Goal: Information Seeking & Learning: Learn about a topic

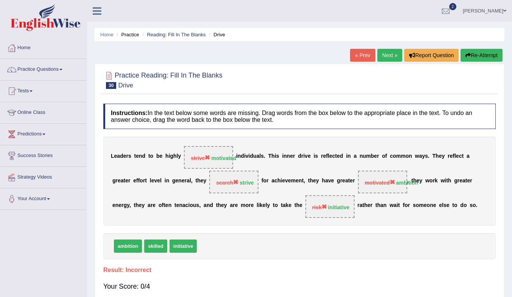
click at [390, 56] on link "Next »" at bounding box center [389, 55] width 25 height 13
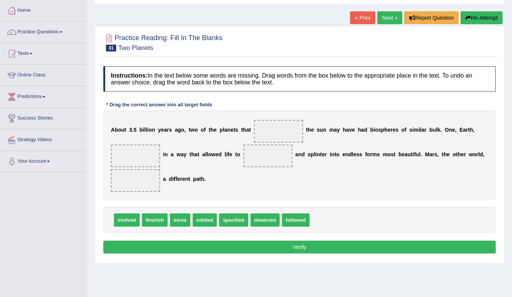
scroll to position [38, 0]
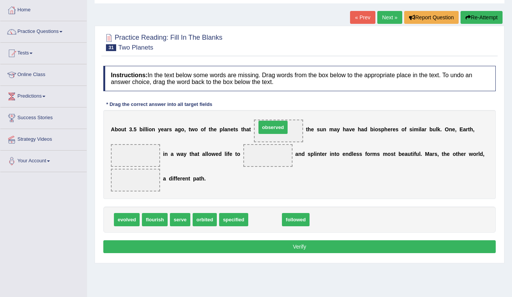
drag, startPoint x: 265, startPoint y: 221, endPoint x: 273, endPoint y: 129, distance: 92.6
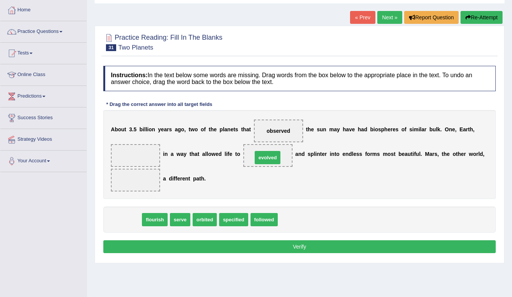
drag, startPoint x: 133, startPoint y: 223, endPoint x: 273, endPoint y: 161, distance: 153.8
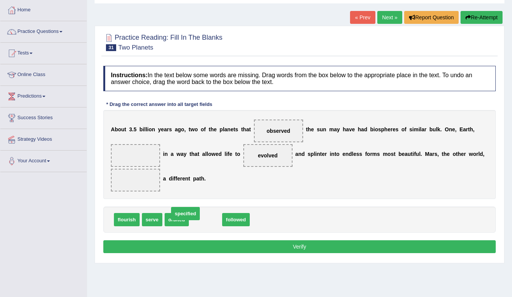
drag, startPoint x: 209, startPoint y: 222, endPoint x: 199, endPoint y: 218, distance: 11.0
drag, startPoint x: 270, startPoint y: 155, endPoint x: 131, endPoint y: 187, distance: 143.7
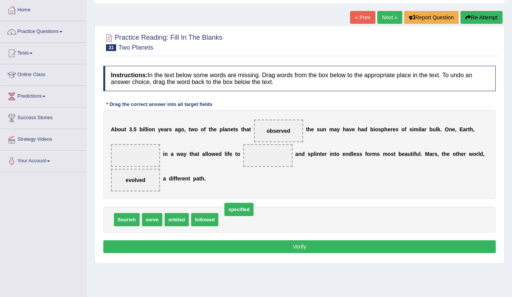
drag, startPoint x: 236, startPoint y: 222, endPoint x: 236, endPoint y: 217, distance: 4.9
drag, startPoint x: 237, startPoint y: 218, endPoint x: 131, endPoint y: 151, distance: 125.6
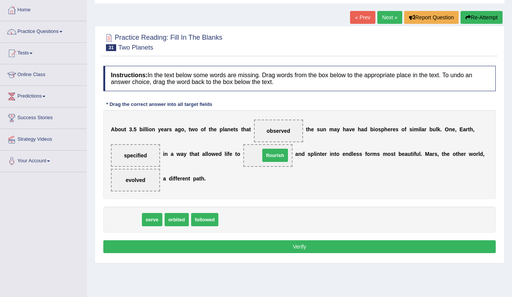
drag, startPoint x: 129, startPoint y: 222, endPoint x: 277, endPoint y: 158, distance: 161.6
click at [273, 249] on button "Verify" at bounding box center [299, 246] width 392 height 13
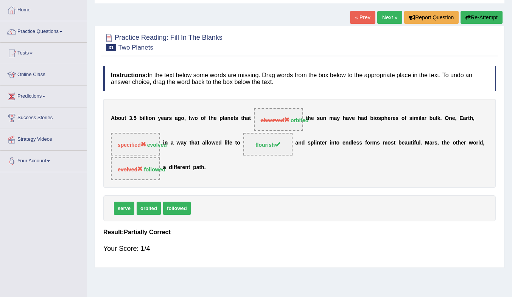
click at [388, 18] on link "Next »" at bounding box center [389, 17] width 25 height 13
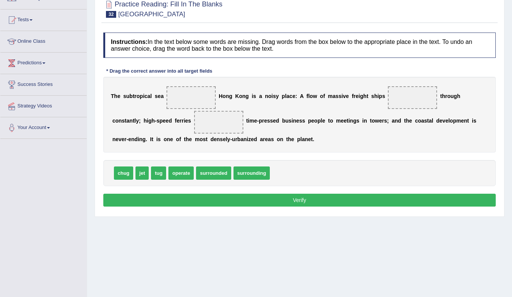
scroll to position [76, 0]
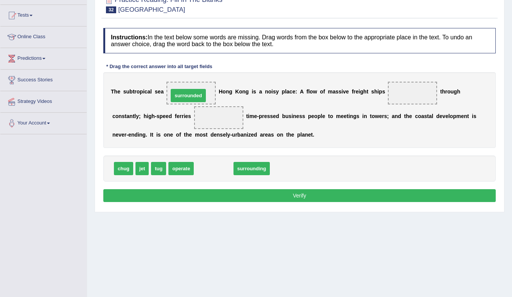
drag, startPoint x: 206, startPoint y: 168, endPoint x: 180, endPoint y: 95, distance: 77.3
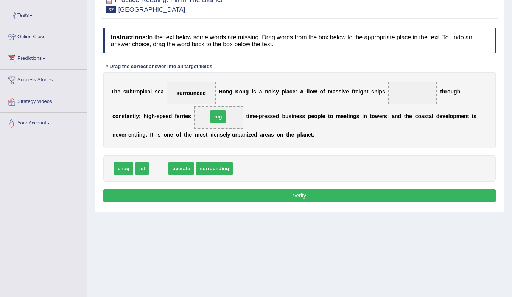
drag, startPoint x: 157, startPoint y: 168, endPoint x: 216, endPoint y: 116, distance: 78.8
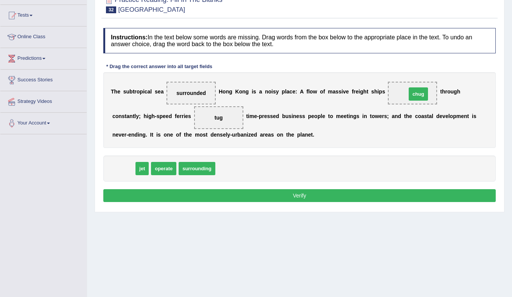
drag, startPoint x: 121, startPoint y: 166, endPoint x: 416, endPoint y: 92, distance: 303.9
click at [378, 194] on button "Verify" at bounding box center [299, 195] width 392 height 13
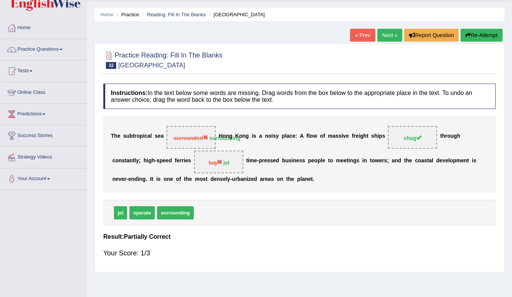
scroll to position [0, 0]
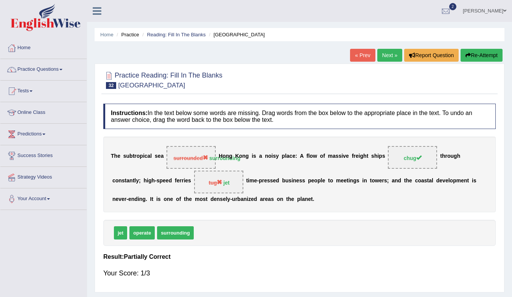
click at [390, 57] on link "Next »" at bounding box center [389, 55] width 25 height 13
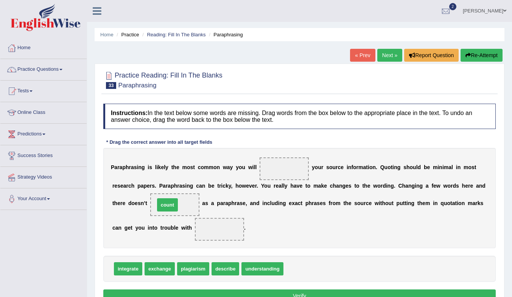
drag, startPoint x: 297, startPoint y: 270, endPoint x: 171, endPoint y: 206, distance: 141.3
drag, startPoint x: 191, startPoint y: 271, endPoint x: 227, endPoint y: 232, distance: 52.8
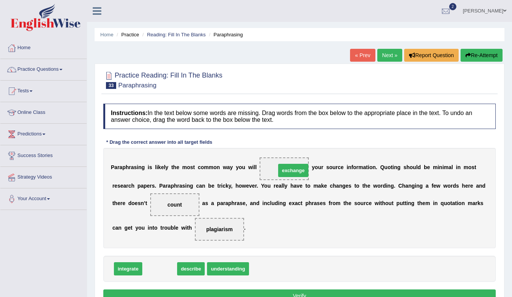
drag, startPoint x: 157, startPoint y: 269, endPoint x: 291, endPoint y: 171, distance: 165.8
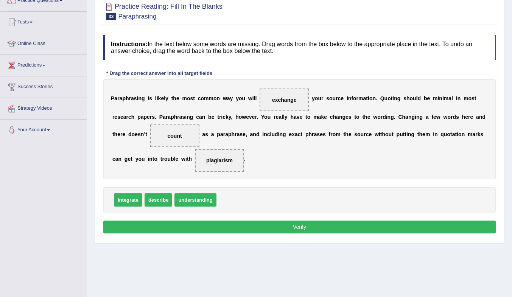
scroll to position [100, 0]
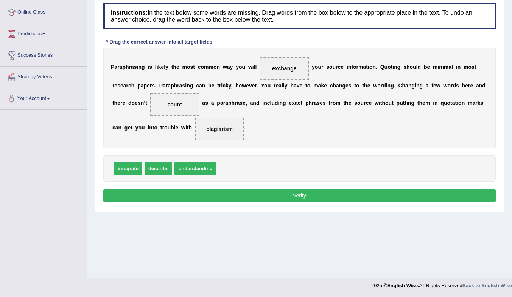
click at [303, 196] on button "Verify" at bounding box center [299, 195] width 392 height 13
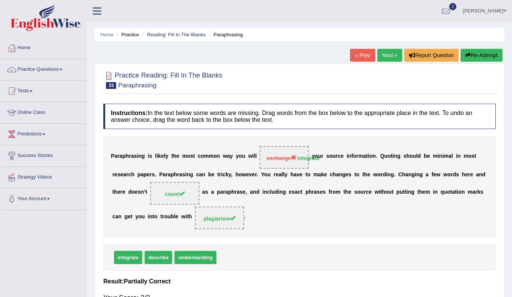
scroll to position [0, 0]
click at [392, 56] on link "Next »" at bounding box center [389, 55] width 25 height 13
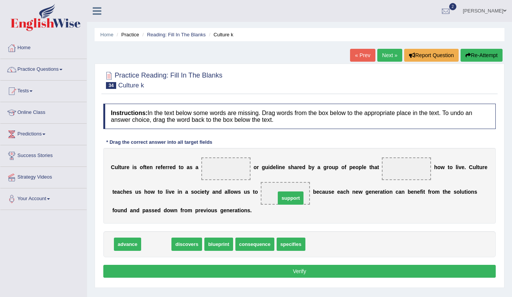
drag, startPoint x: 155, startPoint y: 248, endPoint x: 289, endPoint y: 202, distance: 142.0
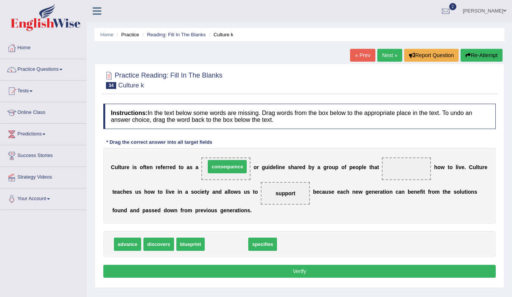
drag, startPoint x: 228, startPoint y: 246, endPoint x: 228, endPoint y: 168, distance: 77.5
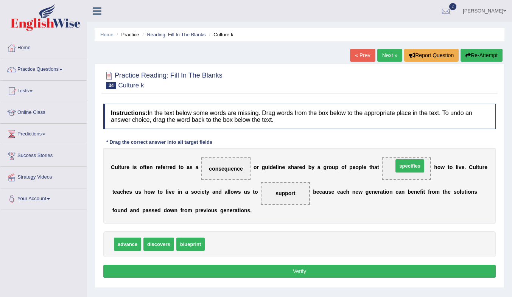
drag, startPoint x: 222, startPoint y: 248, endPoint x: 410, endPoint y: 169, distance: 204.0
click at [359, 273] on button "Verify" at bounding box center [299, 271] width 392 height 13
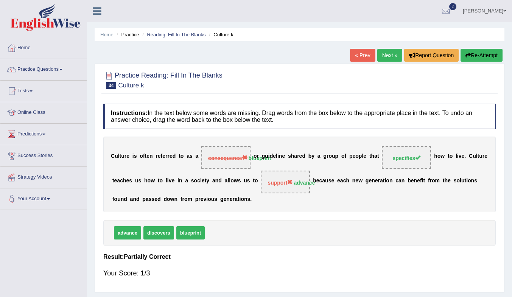
click at [383, 54] on link "Next »" at bounding box center [389, 55] width 25 height 13
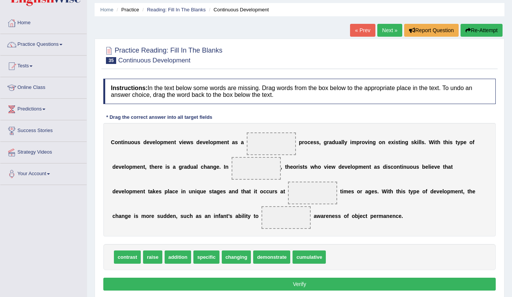
scroll to position [38, 0]
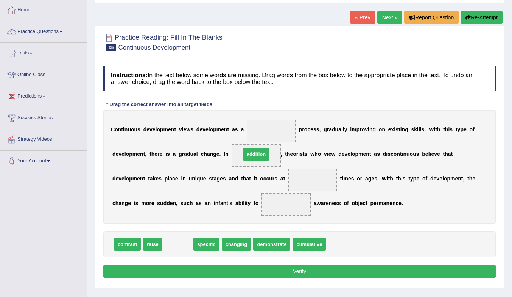
drag, startPoint x: 173, startPoint y: 245, endPoint x: 252, endPoint y: 155, distance: 119.3
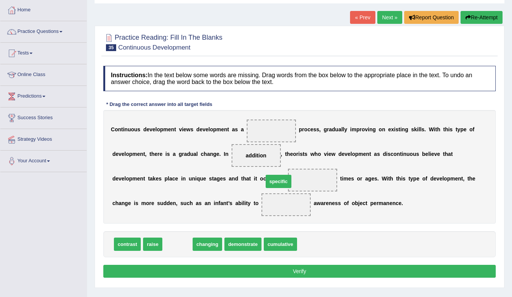
drag, startPoint x: 177, startPoint y: 246, endPoint x: 278, endPoint y: 183, distance: 118.9
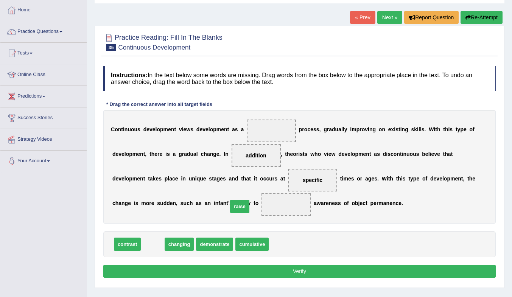
drag, startPoint x: 151, startPoint y: 242, endPoint x: 237, endPoint y: 205, distance: 93.7
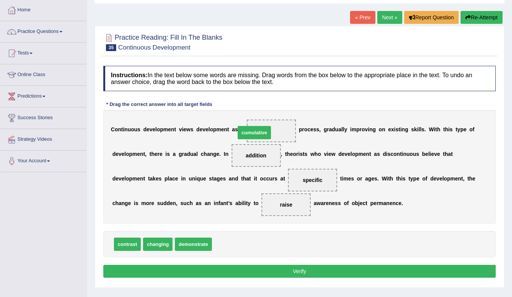
drag, startPoint x: 236, startPoint y: 246, endPoint x: 259, endPoint y: 135, distance: 114.0
click at [247, 269] on button "Verify" at bounding box center [299, 271] width 392 height 13
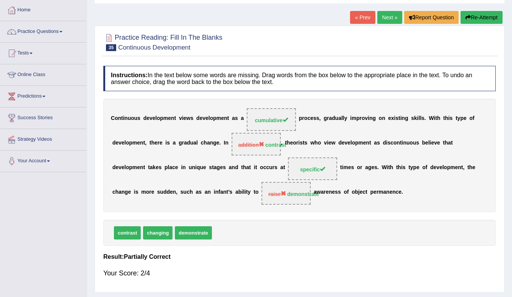
click at [260, 149] on span "addition contrast" at bounding box center [256, 144] width 49 height 23
click at [384, 16] on link "Next »" at bounding box center [389, 17] width 25 height 13
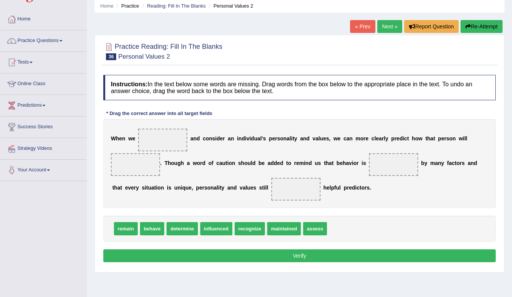
scroll to position [38, 0]
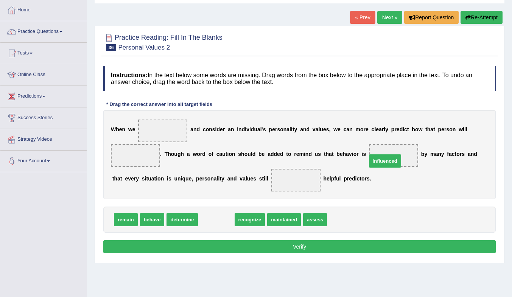
drag, startPoint x: 210, startPoint y: 217, endPoint x: 380, endPoint y: 158, distance: 179.9
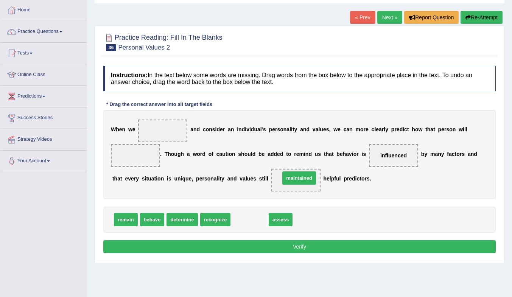
drag, startPoint x: 250, startPoint y: 219, endPoint x: 301, endPoint y: 179, distance: 64.8
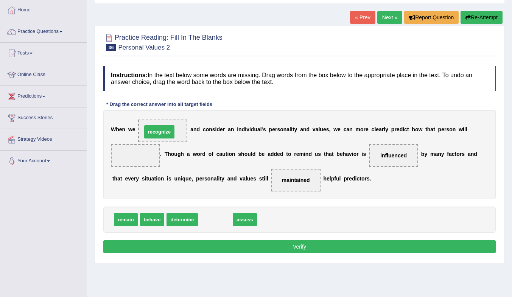
drag, startPoint x: 222, startPoint y: 220, endPoint x: 166, endPoint y: 132, distance: 104.1
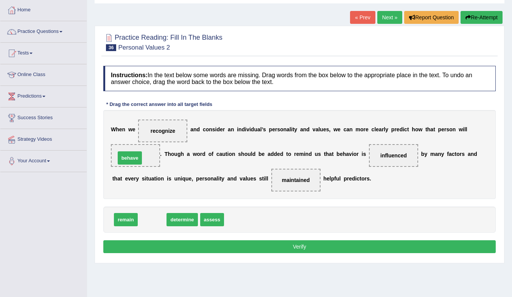
drag, startPoint x: 150, startPoint y: 220, endPoint x: 128, endPoint y: 158, distance: 65.6
click at [283, 245] on button "Verify" at bounding box center [299, 246] width 392 height 13
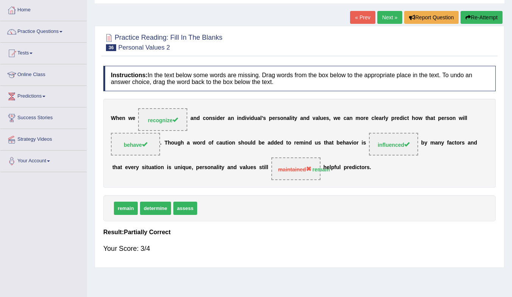
click at [387, 16] on link "Next »" at bounding box center [389, 17] width 25 height 13
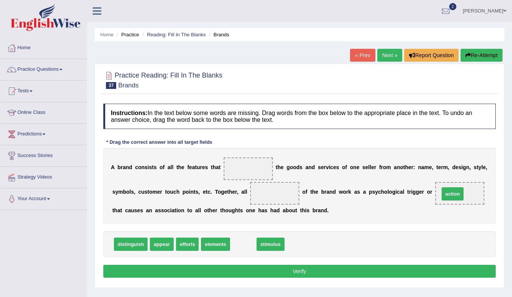
drag, startPoint x: 244, startPoint y: 247, endPoint x: 452, endPoint y: 196, distance: 213.4
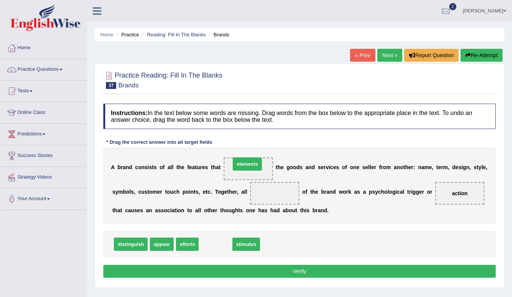
drag, startPoint x: 218, startPoint y: 247, endPoint x: 250, endPoint y: 167, distance: 86.3
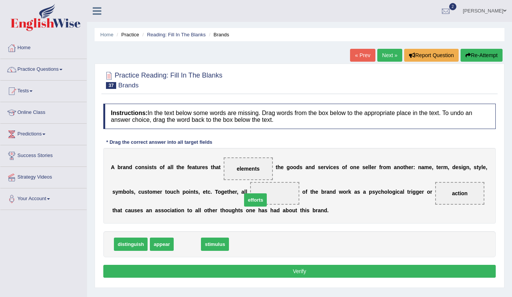
drag, startPoint x: 189, startPoint y: 247, endPoint x: 258, endPoint y: 201, distance: 82.8
click at [274, 272] on button "Verify" at bounding box center [299, 271] width 392 height 13
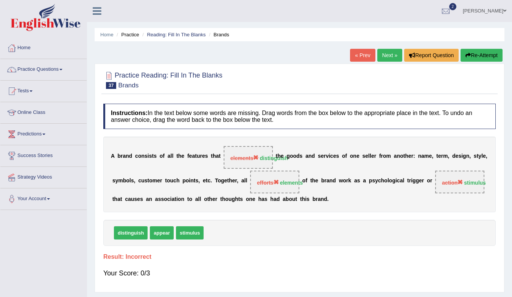
click at [388, 54] on link "Next »" at bounding box center [389, 55] width 25 height 13
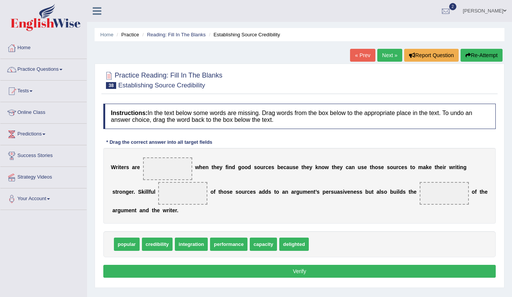
drag, startPoint x: 123, startPoint y: 245, endPoint x: 113, endPoint y: 286, distance: 42.3
drag, startPoint x: 110, startPoint y: 295, endPoint x: 102, endPoint y: 310, distance: 17.1
click at [337, 144] on div "Instructions: In the text below some words are missing. Drag words from the box…" at bounding box center [299, 192] width 396 height 184
drag, startPoint x: 294, startPoint y: 247, endPoint x: 168, endPoint y: 174, distance: 145.5
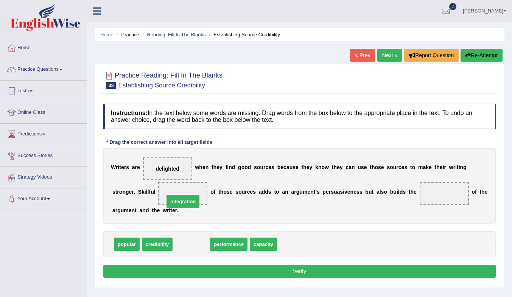
drag, startPoint x: 195, startPoint y: 246, endPoint x: 183, endPoint y: 194, distance: 53.5
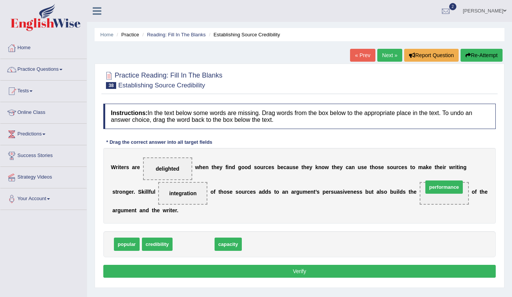
drag, startPoint x: 193, startPoint y: 247, endPoint x: 443, endPoint y: 190, distance: 256.8
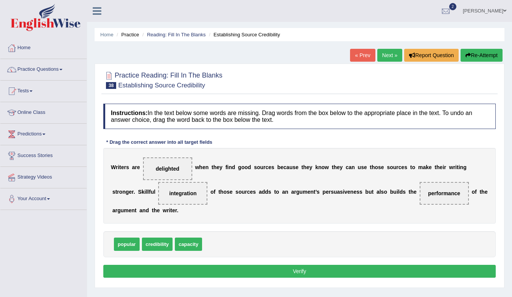
click at [305, 268] on button "Verify" at bounding box center [299, 271] width 392 height 13
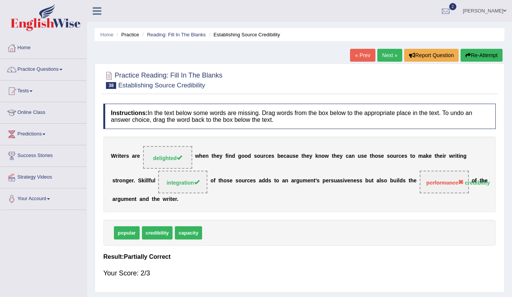
click at [391, 58] on link "Next »" at bounding box center [389, 55] width 25 height 13
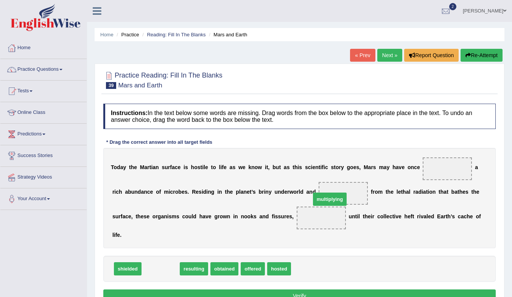
drag, startPoint x: 159, startPoint y: 267, endPoint x: 329, endPoint y: 197, distance: 183.7
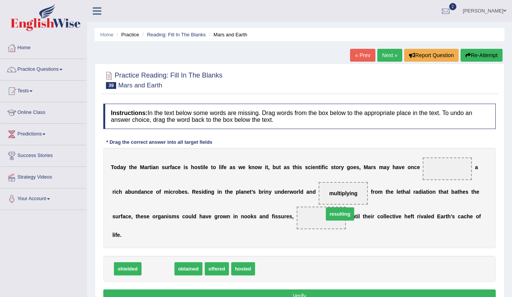
drag, startPoint x: 158, startPoint y: 271, endPoint x: 339, endPoint y: 216, distance: 189.7
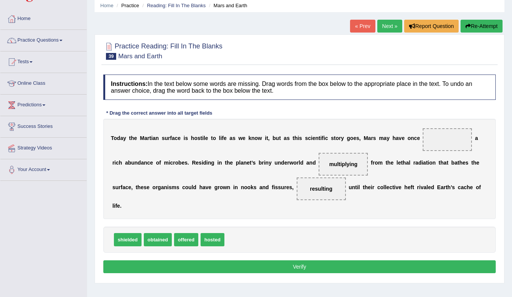
scroll to position [38, 0]
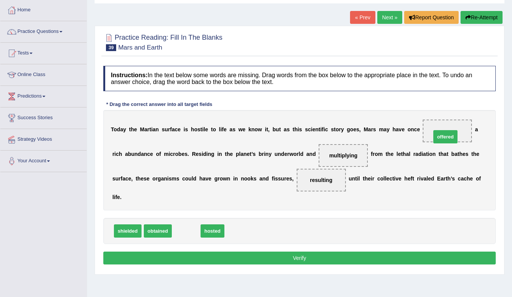
drag, startPoint x: 189, startPoint y: 233, endPoint x: 448, endPoint y: 139, distance: 275.7
click at [355, 254] on button "Verify" at bounding box center [299, 258] width 392 height 13
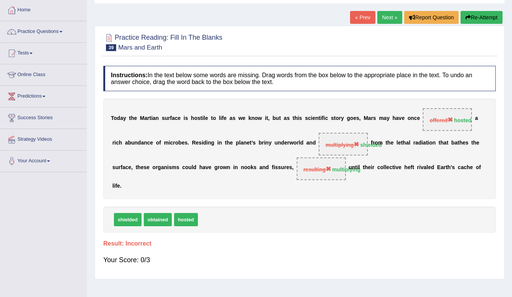
click at [393, 12] on link "Next »" at bounding box center [389, 17] width 25 height 13
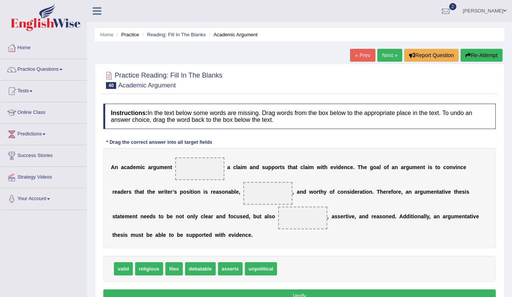
scroll to position [100, 0]
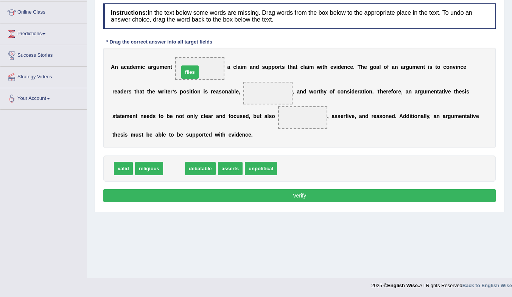
drag, startPoint x: 173, startPoint y: 169, endPoint x: 189, endPoint y: 72, distance: 97.8
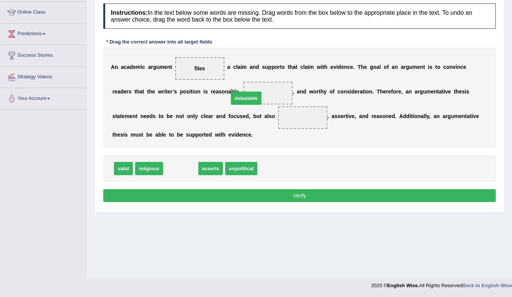
drag, startPoint x: 182, startPoint y: 169, endPoint x: 244, endPoint y: 100, distance: 92.9
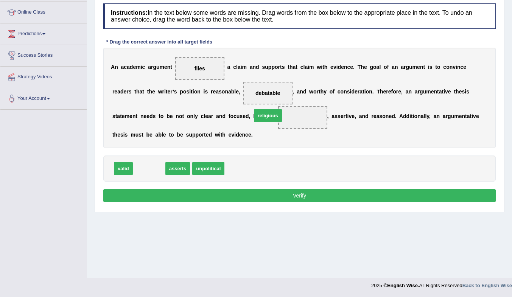
drag, startPoint x: 141, startPoint y: 168, endPoint x: 259, endPoint y: 115, distance: 130.0
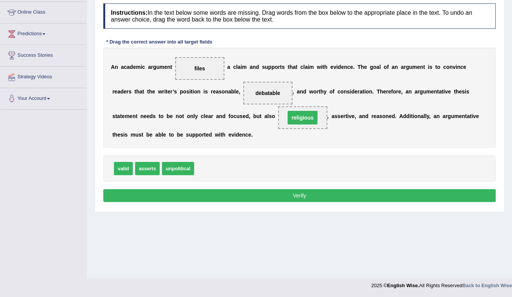
click at [270, 194] on button "Verify" at bounding box center [299, 195] width 392 height 13
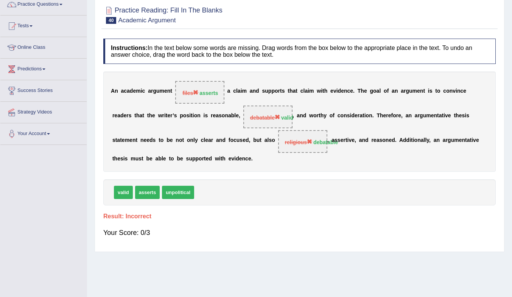
scroll to position [0, 0]
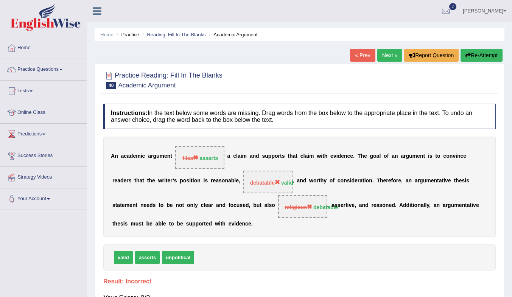
click at [385, 53] on link "Next »" at bounding box center [389, 55] width 25 height 13
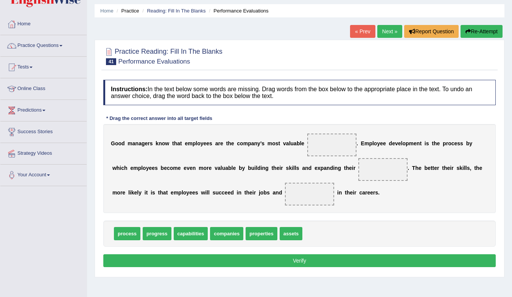
scroll to position [38, 0]
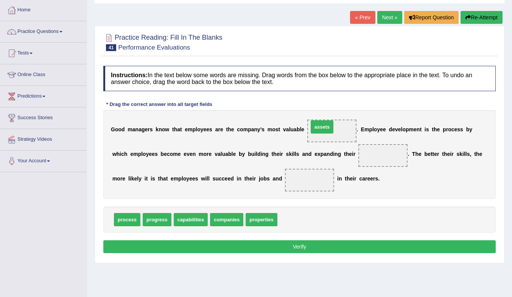
drag, startPoint x: 295, startPoint y: 223, endPoint x: 332, endPoint y: 130, distance: 100.2
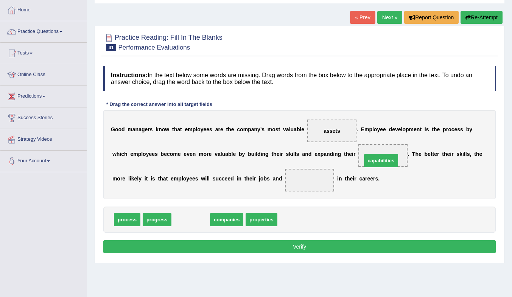
drag, startPoint x: 192, startPoint y: 217, endPoint x: 384, endPoint y: 151, distance: 203.1
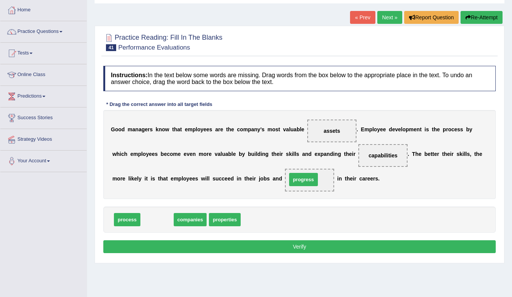
drag, startPoint x: 157, startPoint y: 220, endPoint x: 315, endPoint y: 180, distance: 163.8
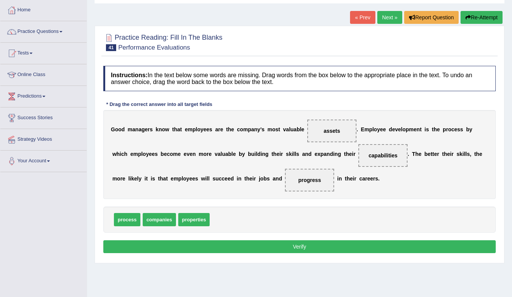
click at [323, 253] on button "Verify" at bounding box center [299, 246] width 392 height 13
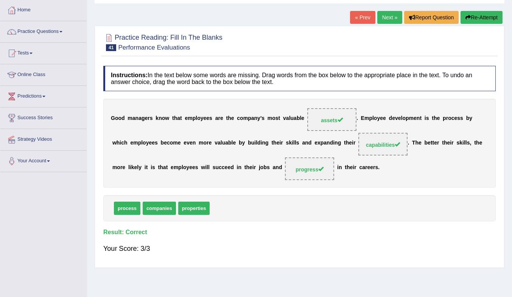
click at [384, 18] on link "Next »" at bounding box center [389, 17] width 25 height 13
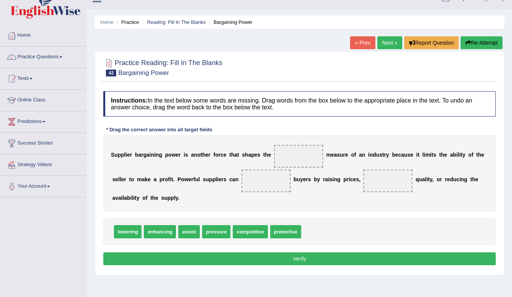
scroll to position [38, 0]
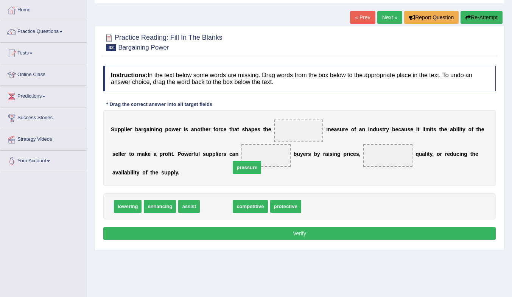
drag, startPoint x: 212, startPoint y: 210, endPoint x: 259, endPoint y: 154, distance: 73.6
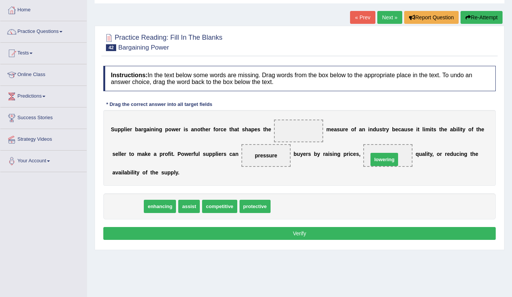
drag, startPoint x: 132, startPoint y: 209, endPoint x: 388, endPoint y: 162, distance: 260.7
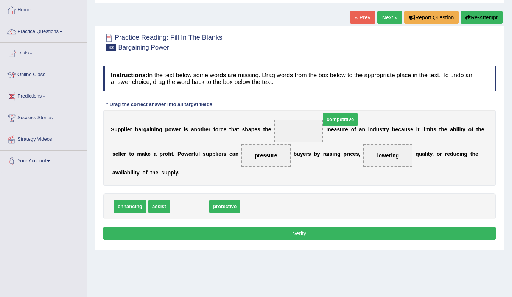
drag, startPoint x: 193, startPoint y: 208, endPoint x: 322, endPoint y: 126, distance: 153.3
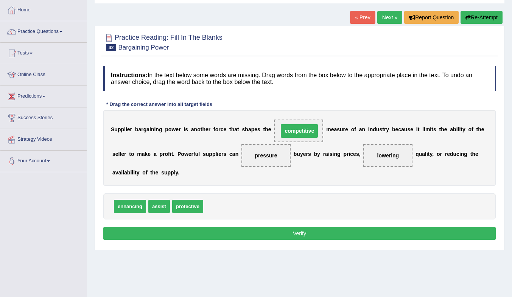
drag, startPoint x: 322, startPoint y: 126, endPoint x: 314, endPoint y: 127, distance: 8.0
click at [314, 127] on div "S u p p l i e r b a r g a i n i n g p o w e r i s a n o t h e r f o r c e t h a…" at bounding box center [299, 148] width 392 height 76
click at [293, 231] on button "Verify" at bounding box center [299, 233] width 392 height 13
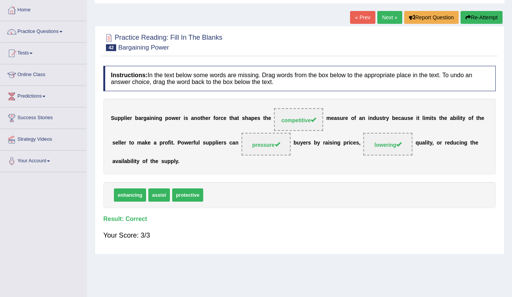
click at [388, 15] on link "Next »" at bounding box center [389, 17] width 25 height 13
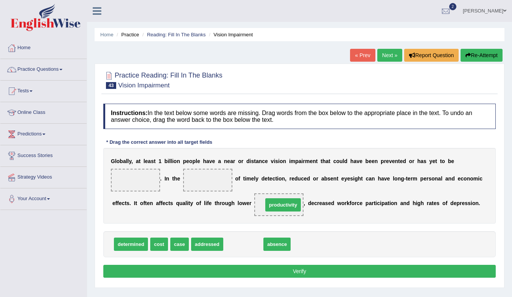
drag, startPoint x: 252, startPoint y: 244, endPoint x: 291, endPoint y: 205, distance: 55.1
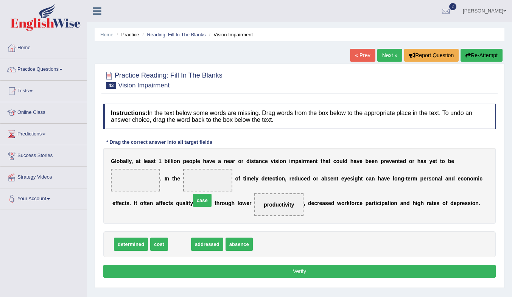
drag, startPoint x: 177, startPoint y: 245, endPoint x: 214, endPoint y: 183, distance: 72.7
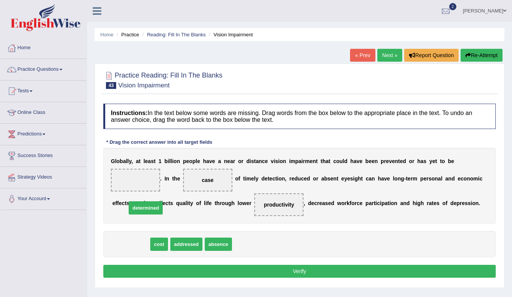
drag, startPoint x: 126, startPoint y: 245, endPoint x: 149, endPoint y: 178, distance: 70.9
click at [150, 201] on span "determined" at bounding box center [146, 207] width 34 height 13
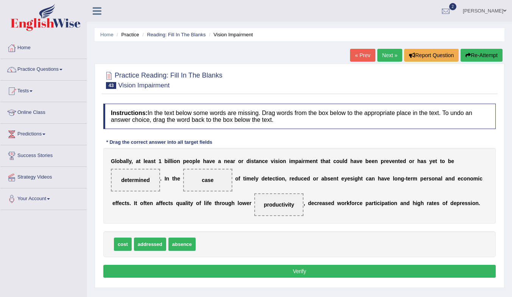
click at [231, 272] on button "Verify" at bounding box center [299, 271] width 392 height 13
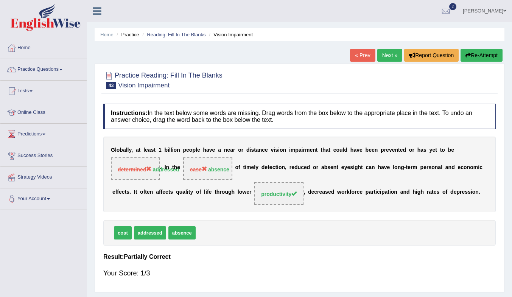
click at [394, 54] on link "Next »" at bounding box center [389, 55] width 25 height 13
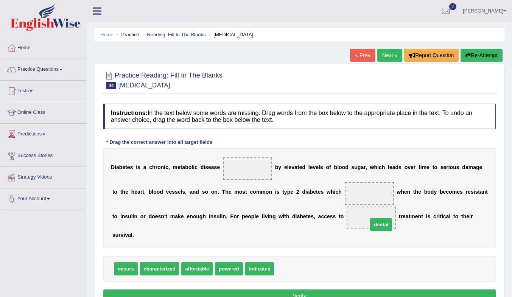
drag, startPoint x: 280, startPoint y: 270, endPoint x: 374, endPoint y: 225, distance: 103.7
drag, startPoint x: 204, startPoint y: 270, endPoint x: 380, endPoint y: 221, distance: 183.1
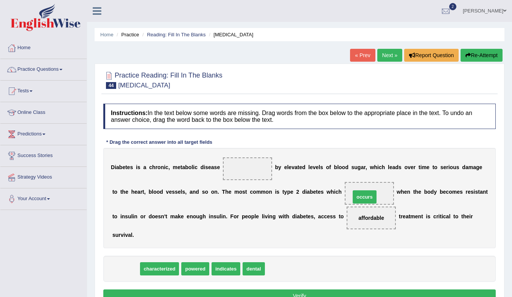
drag, startPoint x: 126, startPoint y: 272, endPoint x: 365, endPoint y: 200, distance: 249.3
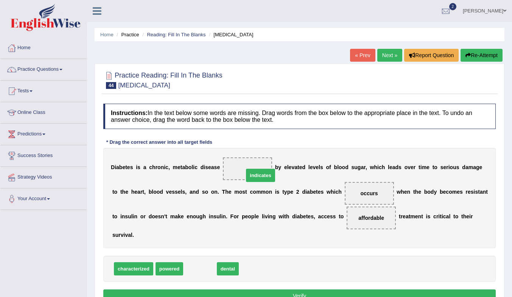
drag, startPoint x: 224, startPoint y: 247, endPoint x: 261, endPoint y: 172, distance: 83.4
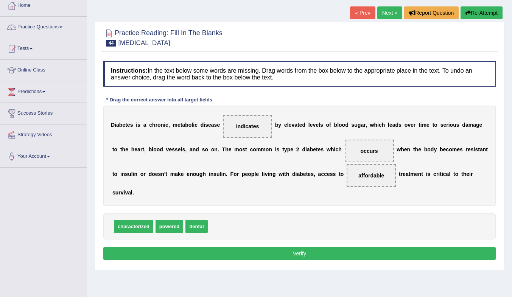
scroll to position [100, 0]
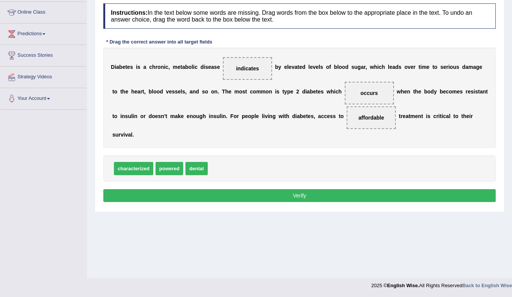
click at [339, 196] on button "Verify" at bounding box center [299, 195] width 392 height 13
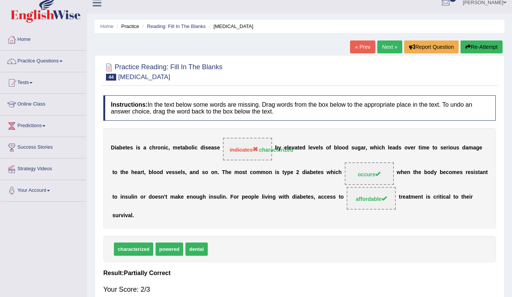
scroll to position [0, 0]
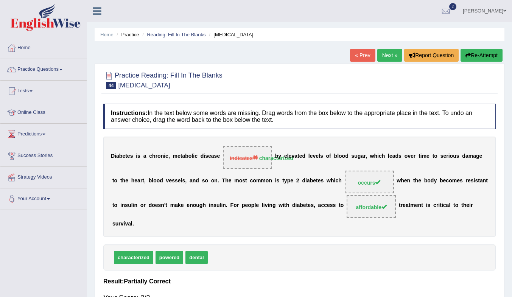
click at [382, 51] on link "Next »" at bounding box center [389, 55] width 25 height 13
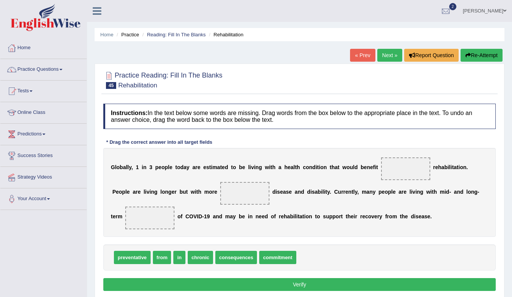
scroll to position [38, 0]
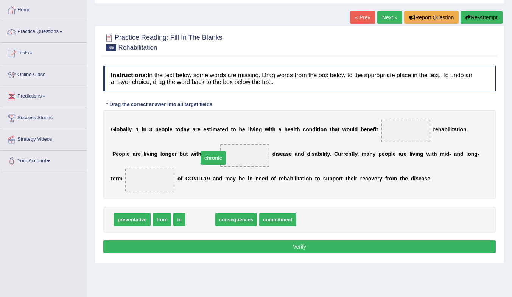
drag, startPoint x: 196, startPoint y: 221, endPoint x: 208, endPoint y: 159, distance: 63.0
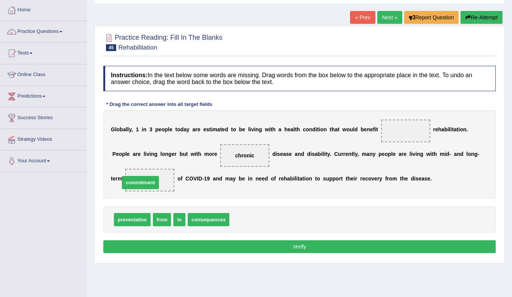
drag, startPoint x: 243, startPoint y: 221, endPoint x: 134, endPoint y: 184, distance: 115.8
drag, startPoint x: 176, startPoint y: 219, endPoint x: 402, endPoint y: 129, distance: 244.0
drag, startPoint x: 345, startPoint y: 249, endPoint x: 345, endPoint y: 245, distance: 3.8
click at [345, 249] on button "Verify" at bounding box center [299, 246] width 392 height 13
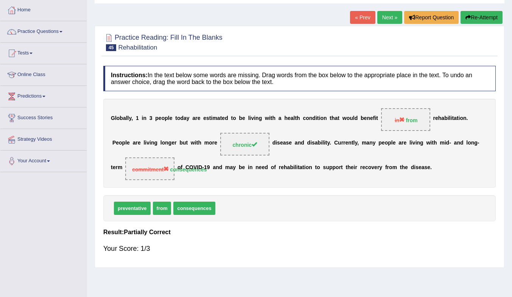
click at [391, 16] on link "Next »" at bounding box center [389, 17] width 25 height 13
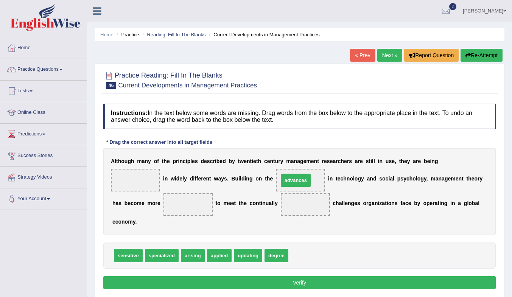
drag, startPoint x: 303, startPoint y: 255, endPoint x: 294, endPoint y: 179, distance: 75.9
drag, startPoint x: 118, startPoint y: 257, endPoint x: 175, endPoint y: 210, distance: 73.6
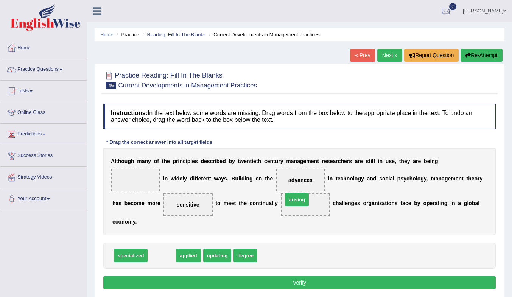
drag, startPoint x: 166, startPoint y: 256, endPoint x: 301, endPoint y: 200, distance: 146.5
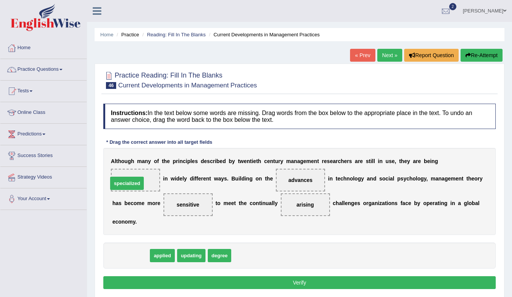
drag, startPoint x: 130, startPoint y: 258, endPoint x: 127, endPoint y: 183, distance: 74.9
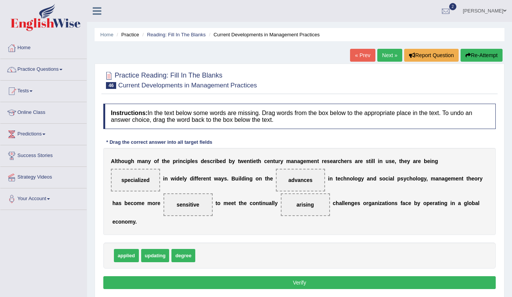
click at [248, 284] on button "Verify" at bounding box center [299, 282] width 392 height 13
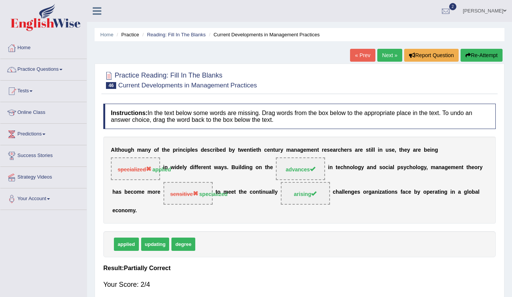
click at [476, 54] on button "Re-Attempt" at bounding box center [481, 55] width 42 height 13
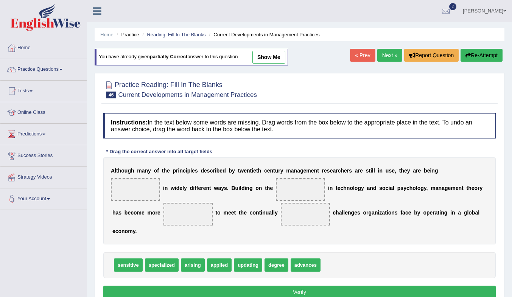
click at [385, 53] on link "Next »" at bounding box center [389, 55] width 25 height 13
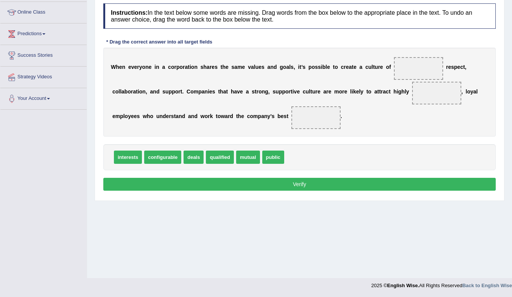
scroll to position [62, 0]
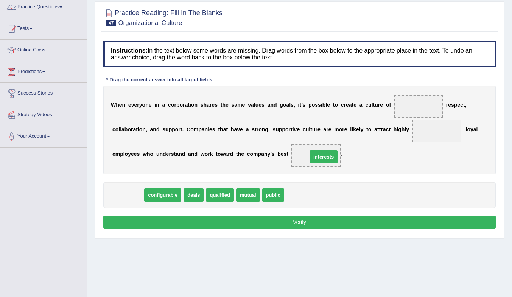
drag, startPoint x: 126, startPoint y: 194, endPoint x: 321, endPoint y: 155, distance: 198.9
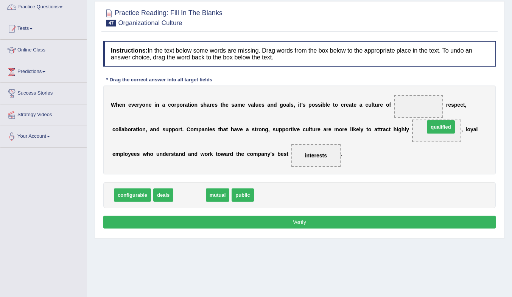
drag, startPoint x: 188, startPoint y: 194, endPoint x: 439, endPoint y: 126, distance: 260.2
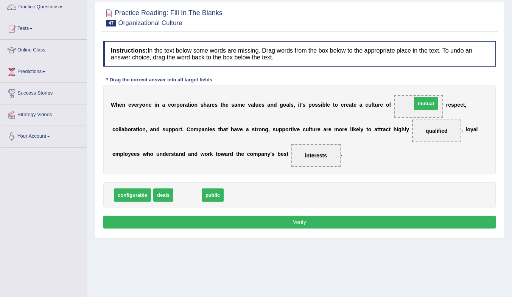
drag, startPoint x: 190, startPoint y: 191, endPoint x: 427, endPoint y: 99, distance: 254.4
click at [383, 222] on button "Verify" at bounding box center [299, 222] width 392 height 13
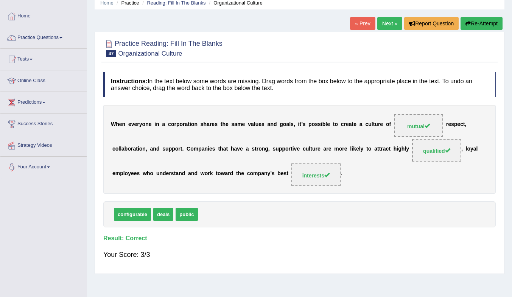
scroll to position [0, 0]
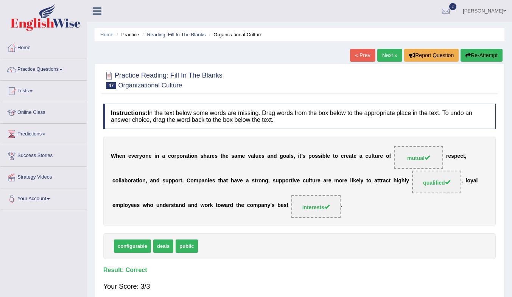
click at [390, 53] on link "Next »" at bounding box center [389, 55] width 25 height 13
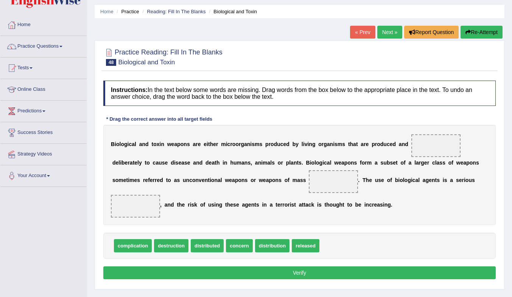
scroll to position [38, 0]
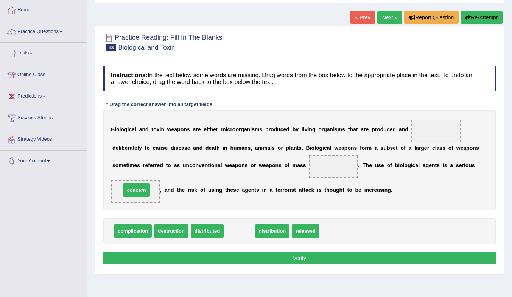
drag, startPoint x: 244, startPoint y: 233, endPoint x: 138, endPoint y: 197, distance: 111.8
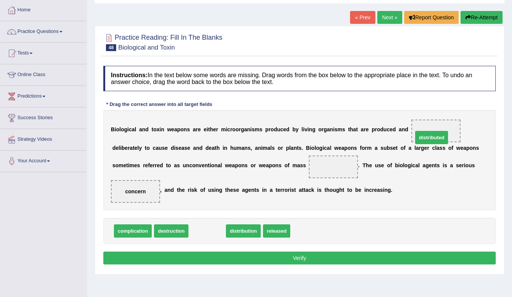
drag, startPoint x: 212, startPoint y: 233, endPoint x: 430, endPoint y: 131, distance: 240.8
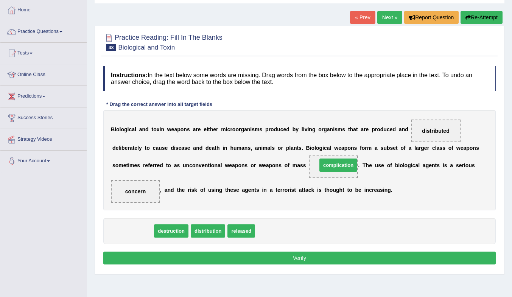
drag, startPoint x: 132, startPoint y: 231, endPoint x: 338, endPoint y: 165, distance: 215.7
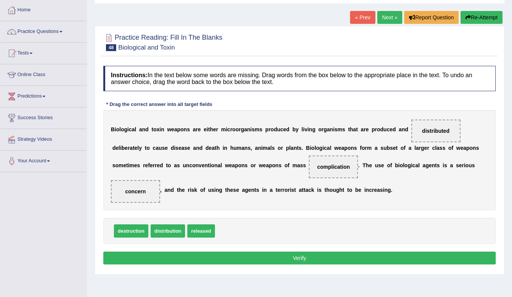
click at [336, 261] on button "Verify" at bounding box center [299, 258] width 392 height 13
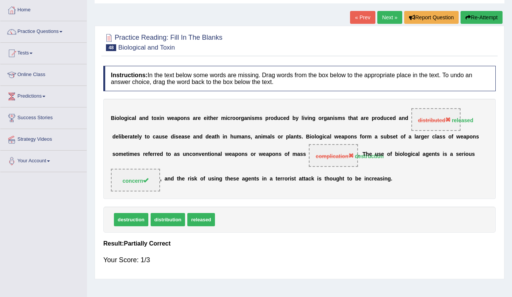
click at [390, 18] on link "Next »" at bounding box center [389, 17] width 25 height 13
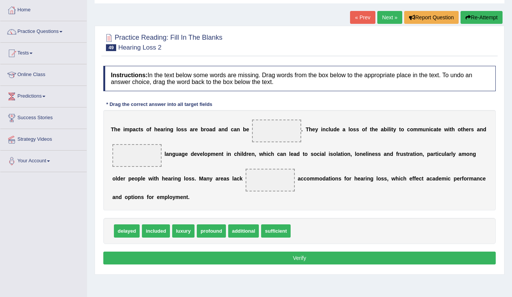
scroll to position [38, 0]
drag, startPoint x: 129, startPoint y: 232, endPoint x: 141, endPoint y: 154, distance: 78.8
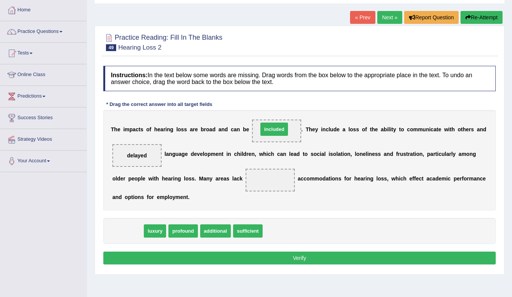
drag, startPoint x: 134, startPoint y: 234, endPoint x: 280, endPoint y: 132, distance: 178.3
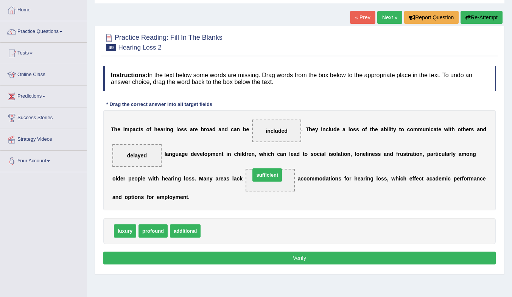
drag, startPoint x: 221, startPoint y: 233, endPoint x: 270, endPoint y: 177, distance: 74.8
click at [283, 257] on button "Verify" at bounding box center [299, 258] width 392 height 13
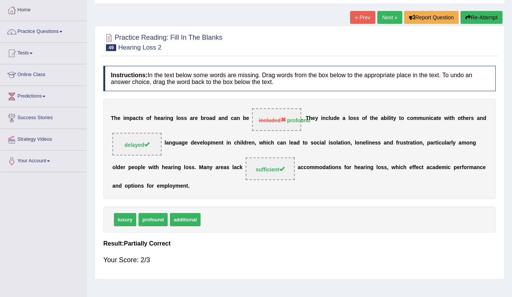
click at [381, 20] on link "Next »" at bounding box center [389, 17] width 25 height 13
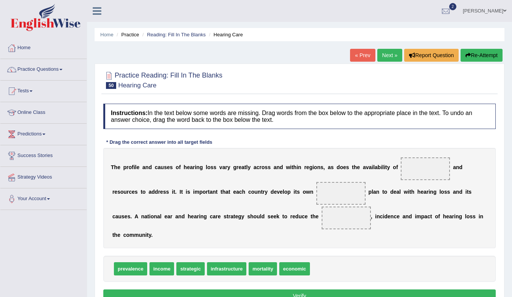
drag, startPoint x: 0, startPoint y: 0, endPoint x: 361, endPoint y: 182, distance: 404.7
click at [361, 183] on span at bounding box center [340, 193] width 49 height 23
click at [381, 57] on link "Next »" at bounding box center [389, 55] width 25 height 13
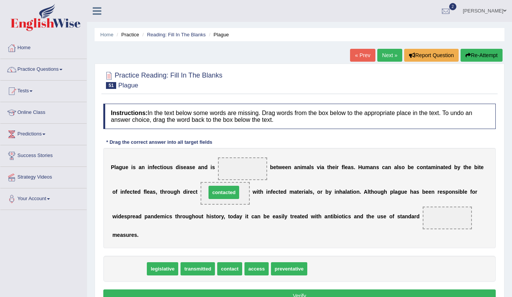
drag, startPoint x: 133, startPoint y: 271, endPoint x: 228, endPoint y: 194, distance: 121.6
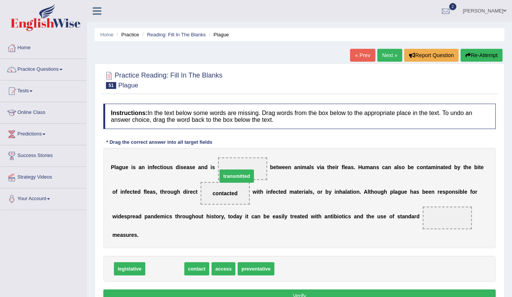
drag, startPoint x: 170, startPoint y: 269, endPoint x: 243, endPoint y: 174, distance: 119.8
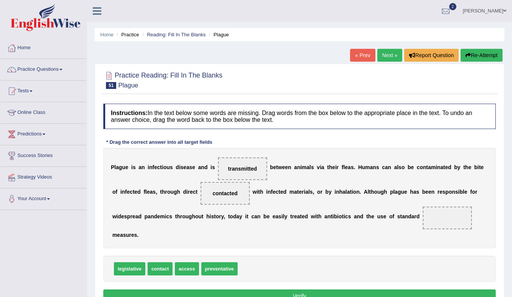
drag, startPoint x: 222, startPoint y: 198, endPoint x: 284, endPoint y: 269, distance: 94.6
click at [284, 269] on div "Instructions: In the text below some words are missing. Drag words from the box…" at bounding box center [299, 204] width 396 height 208
drag, startPoint x: 161, startPoint y: 273, endPoint x: 227, endPoint y: 198, distance: 99.7
drag, startPoint x: 120, startPoint y: 270, endPoint x: 435, endPoint y: 216, distance: 319.8
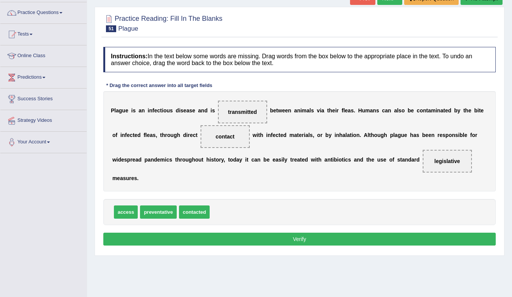
scroll to position [76, 0]
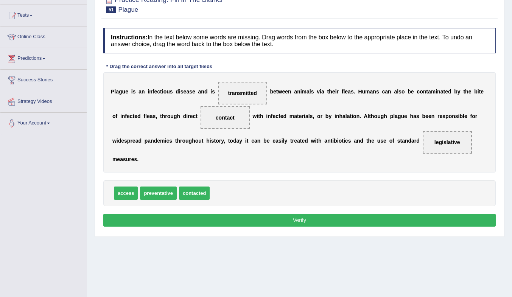
click at [293, 224] on button "Verify" at bounding box center [299, 220] width 392 height 13
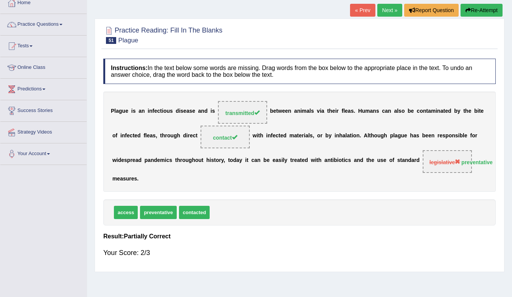
scroll to position [38, 0]
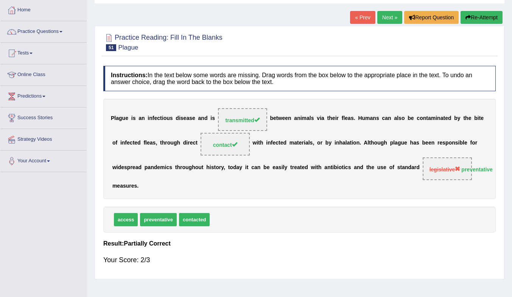
click at [388, 16] on link "Next »" at bounding box center [389, 17] width 25 height 13
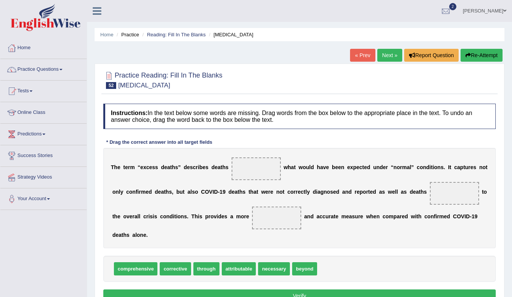
scroll to position [38, 0]
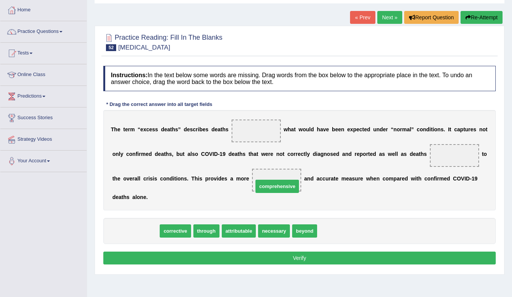
drag, startPoint x: 149, startPoint y: 229, endPoint x: 290, endPoint y: 185, distance: 148.3
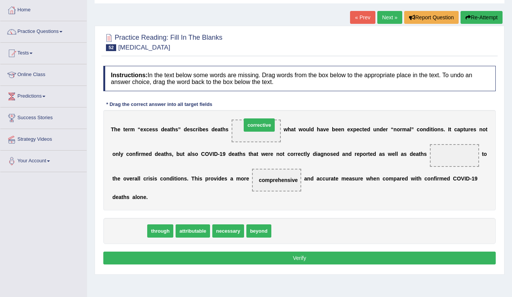
drag, startPoint x: 117, startPoint y: 233, endPoint x: 246, endPoint y: 127, distance: 167.5
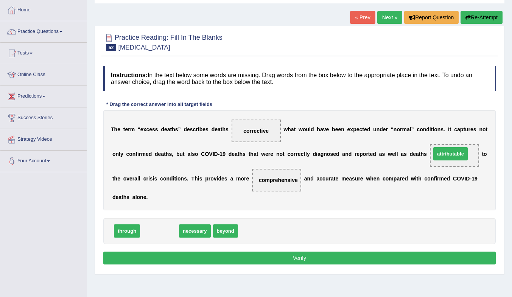
drag, startPoint x: 153, startPoint y: 232, endPoint x: 444, endPoint y: 154, distance: 301.0
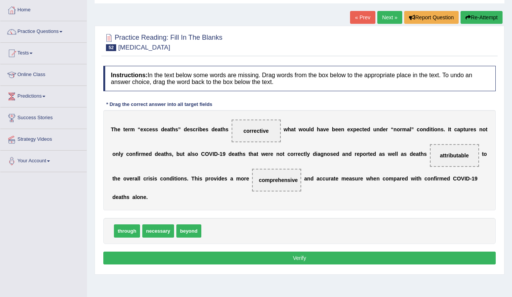
click at [373, 253] on button "Verify" at bounding box center [299, 258] width 392 height 13
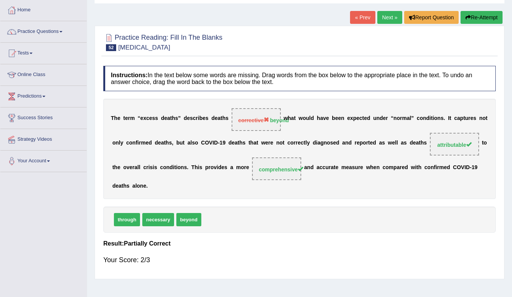
click at [384, 18] on link "Next »" at bounding box center [389, 17] width 25 height 13
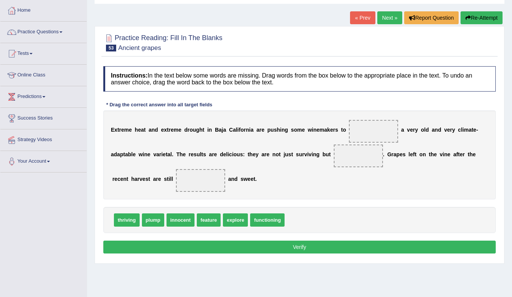
scroll to position [38, 0]
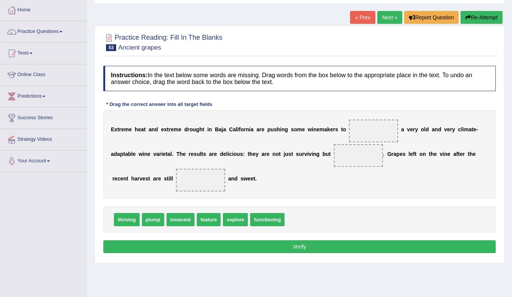
click at [364, 20] on link "« Prev" at bounding box center [362, 17] width 25 height 13
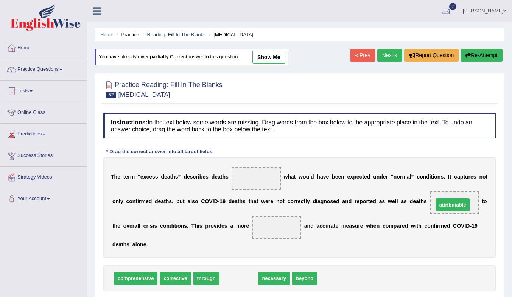
drag, startPoint x: 235, startPoint y: 279, endPoint x: 448, endPoint y: 206, distance: 226.0
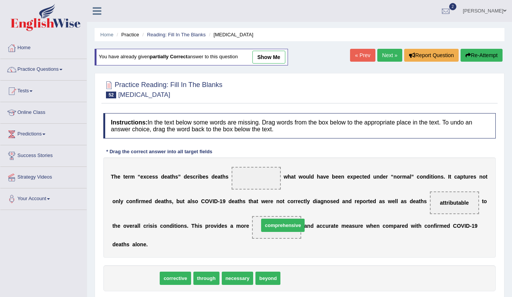
drag, startPoint x: 140, startPoint y: 278, endPoint x: 287, endPoint y: 225, distance: 156.4
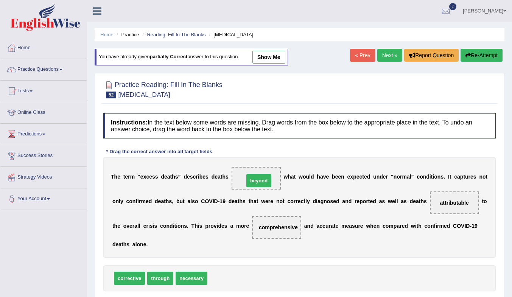
drag, startPoint x: 213, startPoint y: 278, endPoint x: 250, endPoint y: 178, distance: 106.4
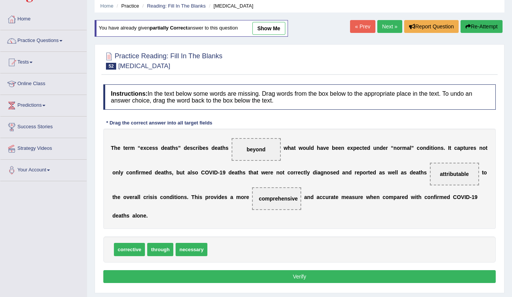
scroll to position [38, 0]
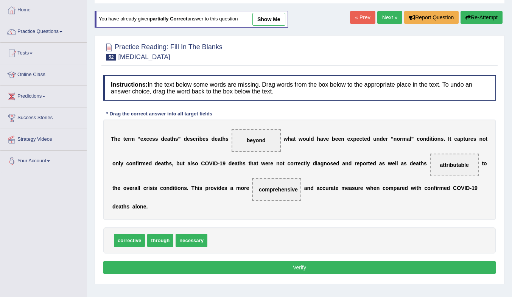
click at [314, 266] on button "Verify" at bounding box center [299, 267] width 392 height 13
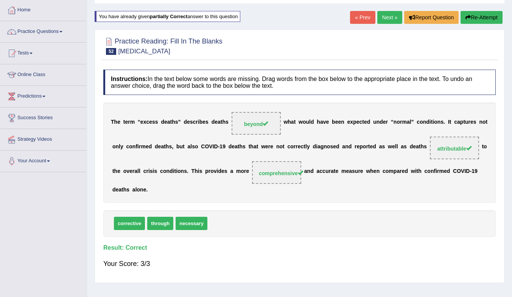
click at [385, 18] on link "Next »" at bounding box center [389, 17] width 25 height 13
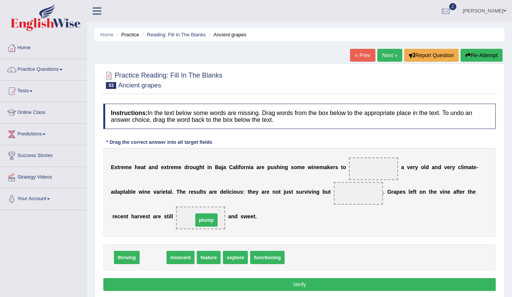
drag, startPoint x: 157, startPoint y: 259, endPoint x: 210, endPoint y: 222, distance: 65.2
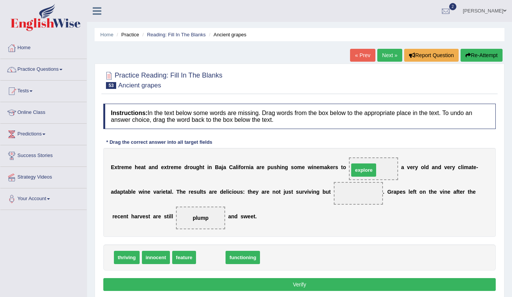
drag, startPoint x: 211, startPoint y: 260, endPoint x: 368, endPoint y: 172, distance: 179.4
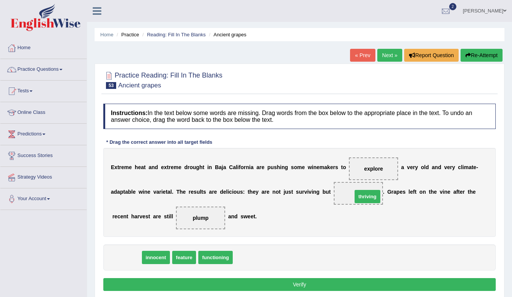
drag, startPoint x: 121, startPoint y: 259, endPoint x: 353, endPoint y: 195, distance: 240.6
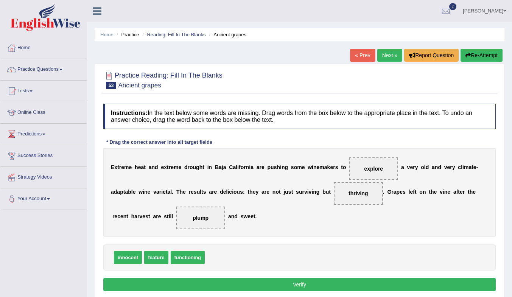
click at [322, 287] on button "Verify" at bounding box center [299, 284] width 392 height 13
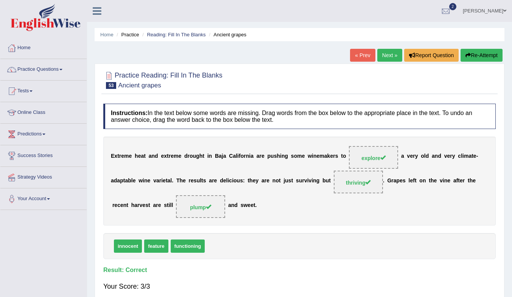
click at [383, 53] on link "Next »" at bounding box center [389, 55] width 25 height 13
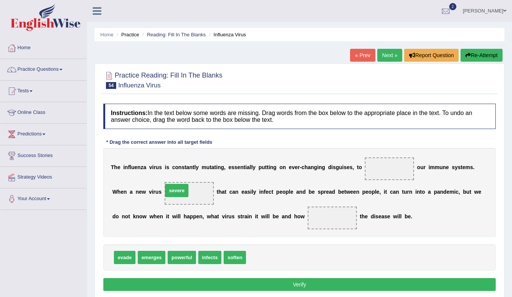
drag, startPoint x: 264, startPoint y: 261, endPoint x: 180, endPoint y: 194, distance: 106.8
drag, startPoint x: 182, startPoint y: 255, endPoint x: 334, endPoint y: 213, distance: 157.1
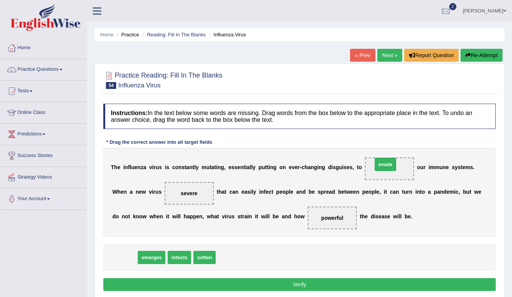
drag, startPoint x: 124, startPoint y: 261, endPoint x: 385, endPoint y: 168, distance: 276.7
click at [301, 284] on button "Verify" at bounding box center [299, 284] width 392 height 13
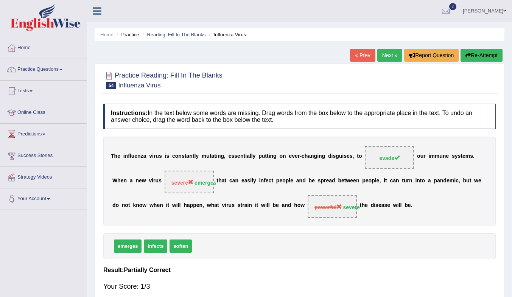
click at [386, 53] on link "Next »" at bounding box center [389, 55] width 25 height 13
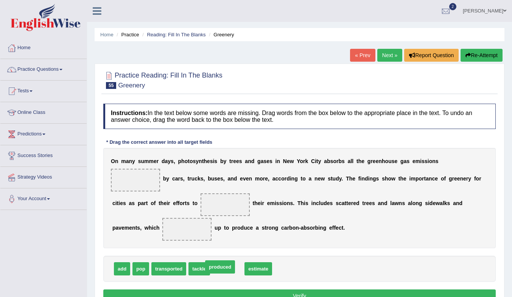
drag, startPoint x: 235, startPoint y: 270, endPoint x: 228, endPoint y: 269, distance: 7.4
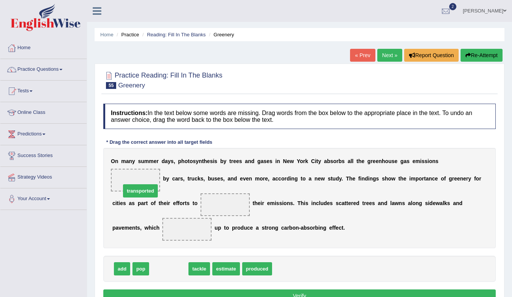
drag, startPoint x: 174, startPoint y: 272, endPoint x: 158, endPoint y: 180, distance: 93.2
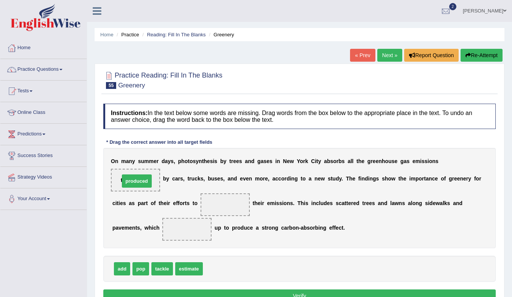
drag, startPoint x: 227, startPoint y: 272, endPoint x: 143, endPoint y: 185, distance: 120.9
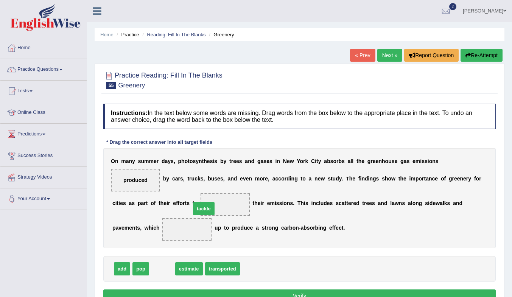
drag, startPoint x: 162, startPoint y: 272, endPoint x: 211, endPoint y: 205, distance: 83.1
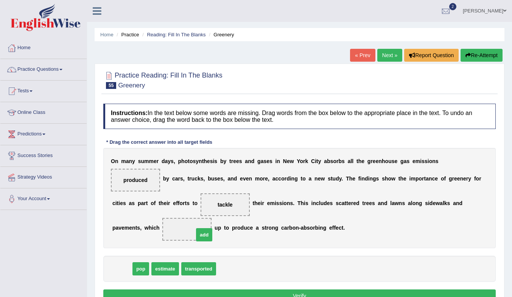
drag, startPoint x: 118, startPoint y: 271, endPoint x: 200, endPoint y: 237, distance: 88.9
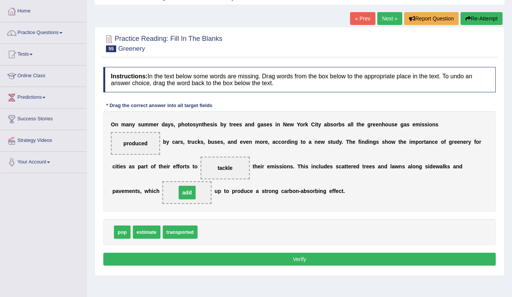
scroll to position [76, 0]
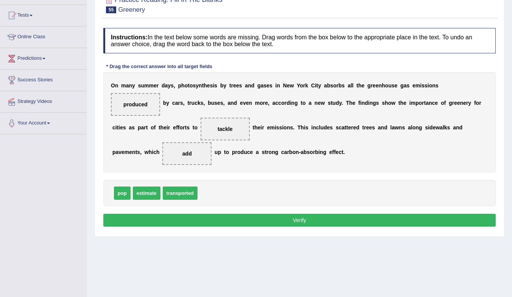
click at [284, 220] on button "Verify" at bounding box center [299, 220] width 392 height 13
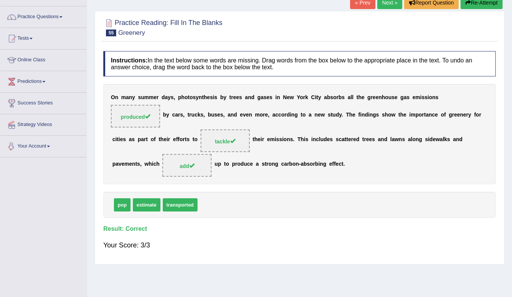
scroll to position [38, 0]
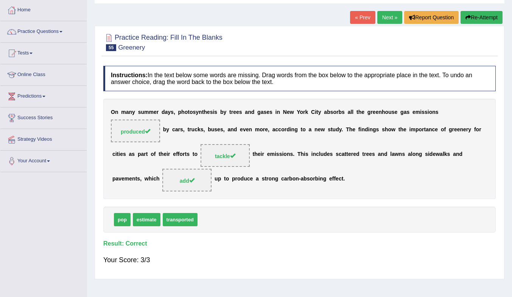
click at [385, 17] on link "Next »" at bounding box center [389, 17] width 25 height 13
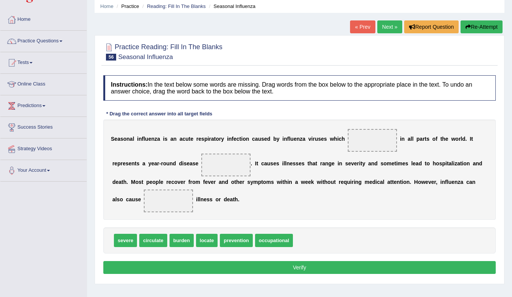
scroll to position [38, 0]
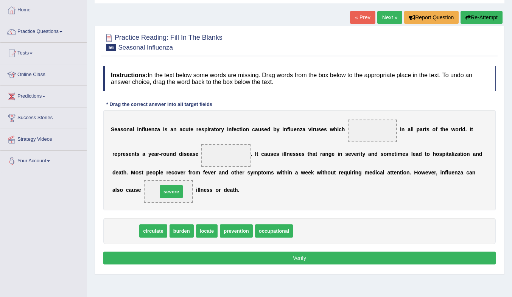
drag, startPoint x: 129, startPoint y: 233, endPoint x: 179, endPoint y: 190, distance: 66.0
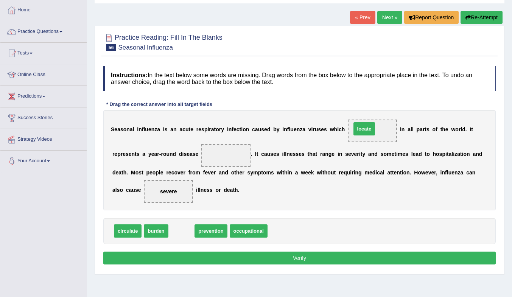
drag, startPoint x: 174, startPoint y: 233, endPoint x: 356, endPoint y: 131, distance: 209.3
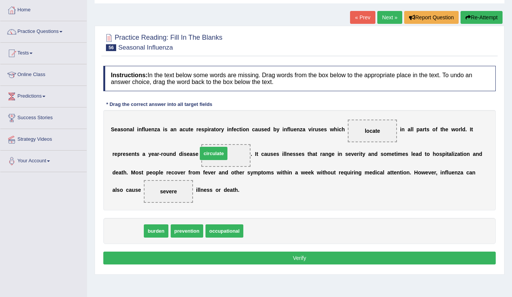
drag, startPoint x: 118, startPoint y: 229, endPoint x: 207, endPoint y: 146, distance: 121.2
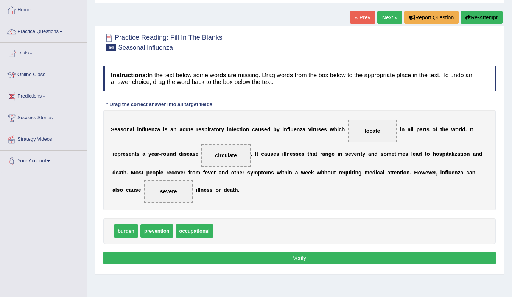
click at [252, 255] on button "Verify" at bounding box center [299, 258] width 392 height 13
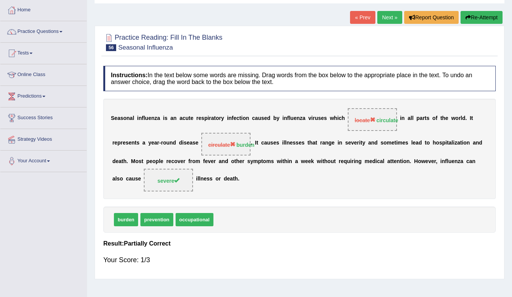
click at [392, 20] on link "Next »" at bounding box center [389, 17] width 25 height 13
